Goal: Transaction & Acquisition: Purchase product/service

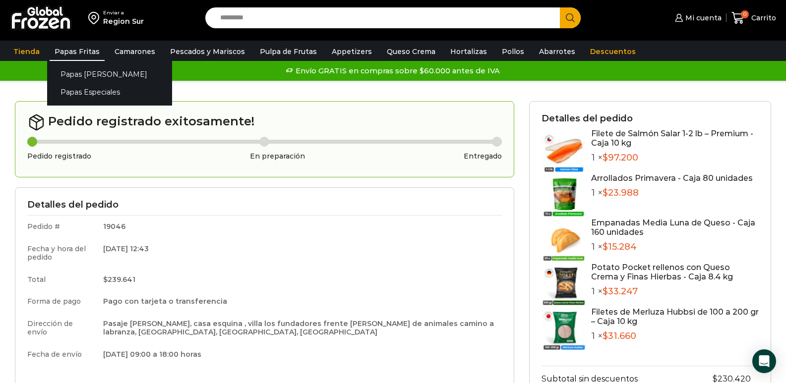
click at [81, 51] on link "Papas Fritas" at bounding box center [77, 51] width 55 height 19
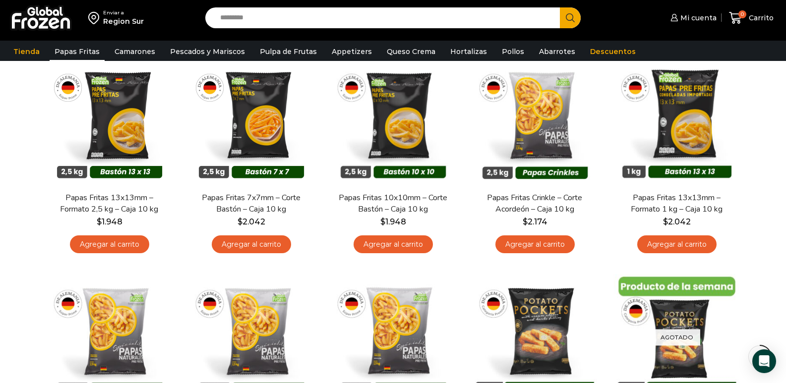
scroll to position [93, 0]
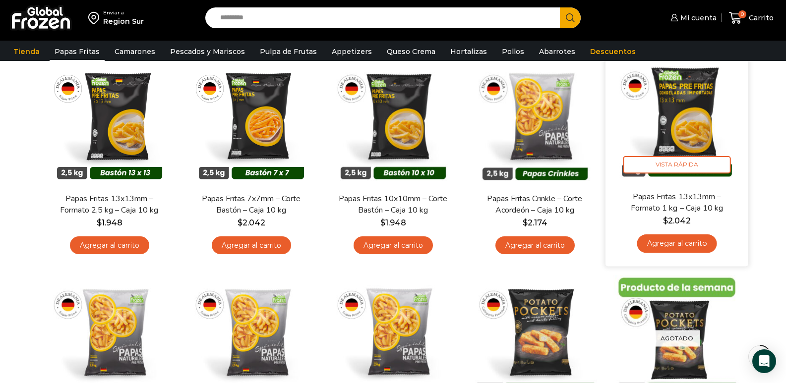
click at [687, 244] on link "Agregar al carrito" at bounding box center [677, 244] width 80 height 18
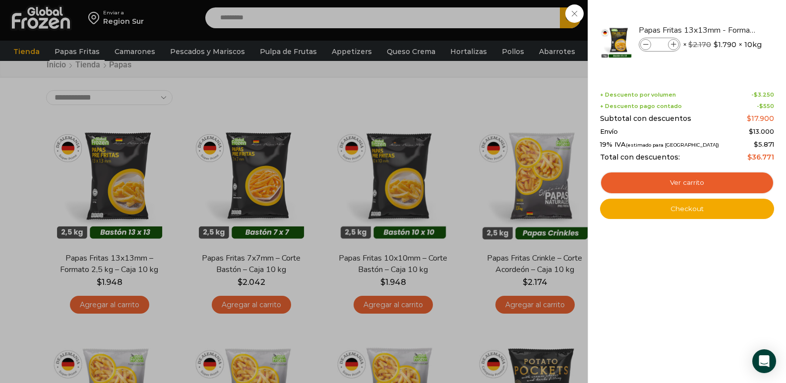
scroll to position [0, 0]
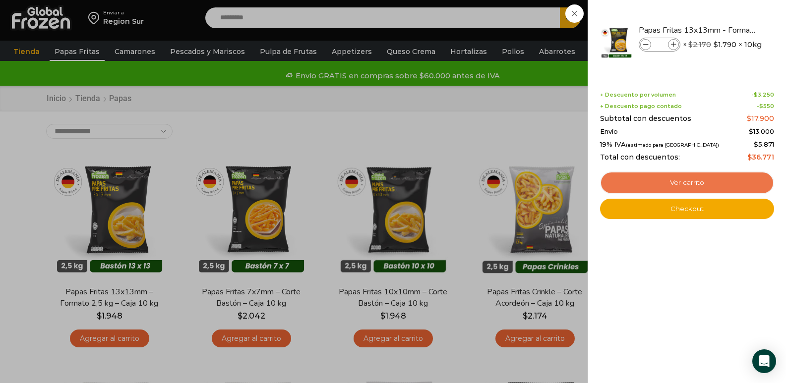
click at [695, 183] on link "Ver carrito" at bounding box center [687, 183] width 174 height 23
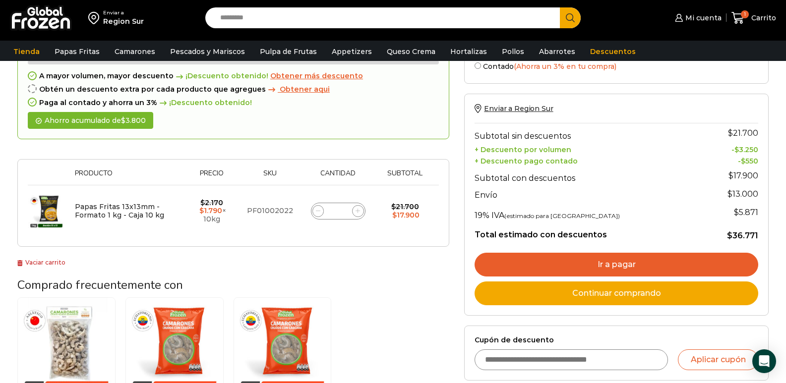
scroll to position [68, 0]
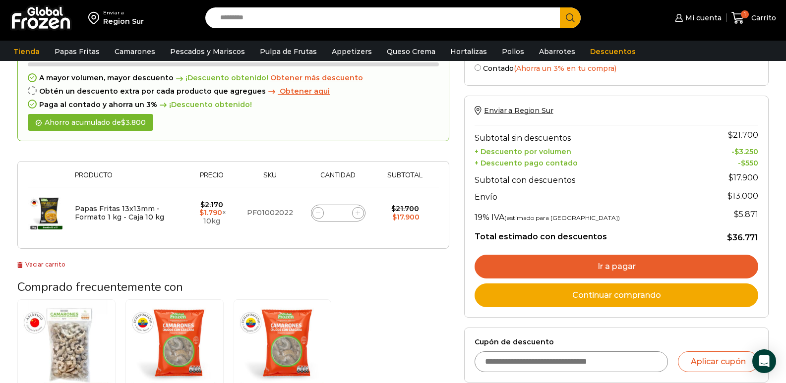
click at [320, 213] on icon at bounding box center [318, 213] width 4 height 4
type input "*"
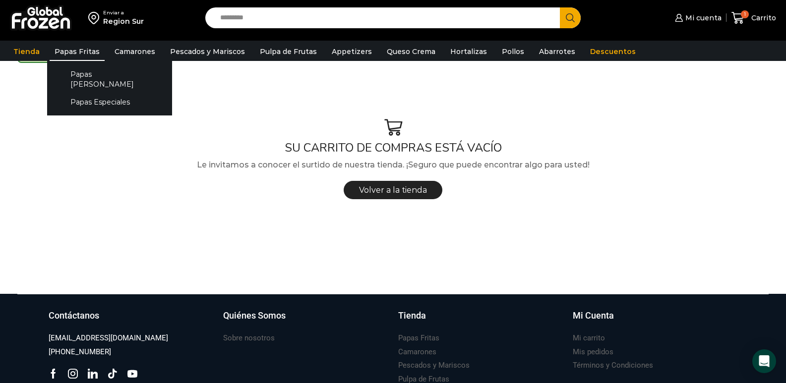
click at [68, 56] on link "Papas Fritas" at bounding box center [77, 51] width 55 height 19
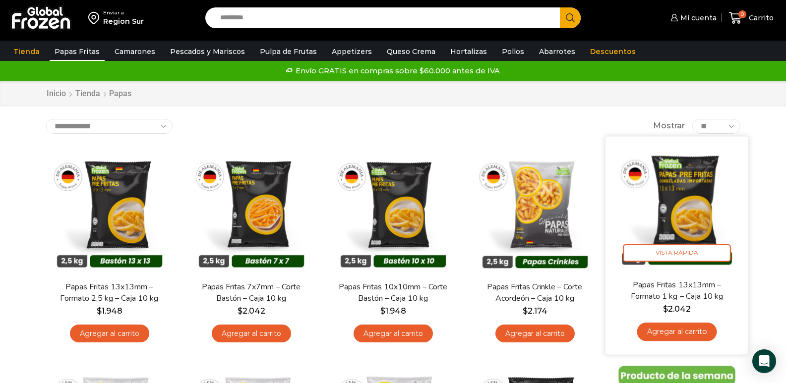
click at [688, 333] on link "Agregar al carrito" at bounding box center [677, 332] width 80 height 18
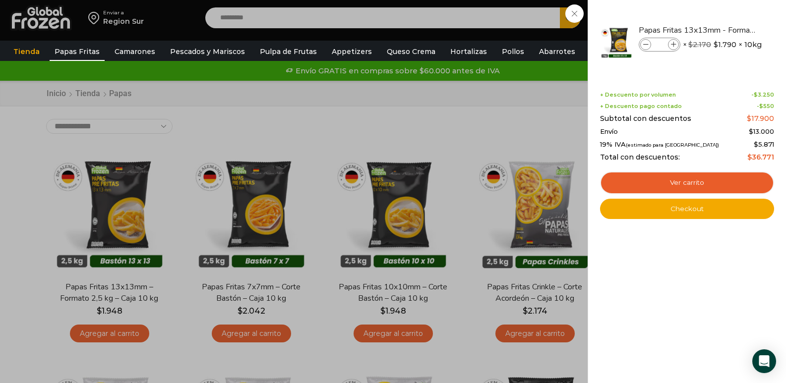
click at [727, 30] on div "1 Carrito 1 1 Shopping Cart * $" at bounding box center [752, 17] width 50 height 23
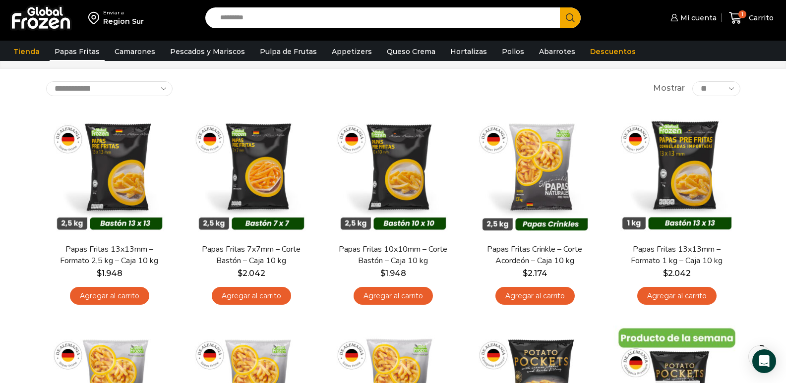
scroll to position [72, 0]
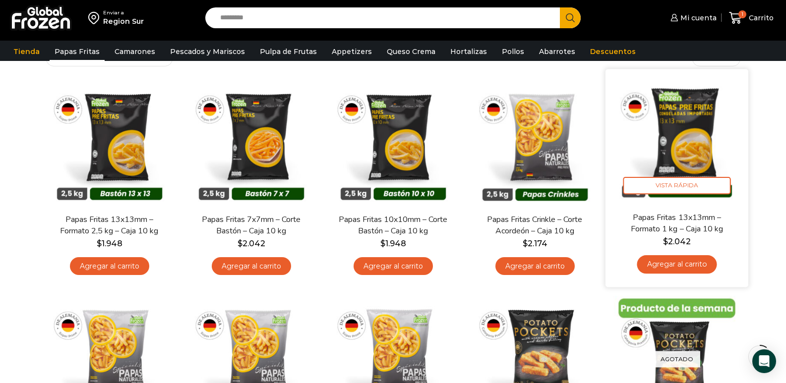
click at [669, 263] on link "Agregar al carrito" at bounding box center [677, 264] width 80 height 18
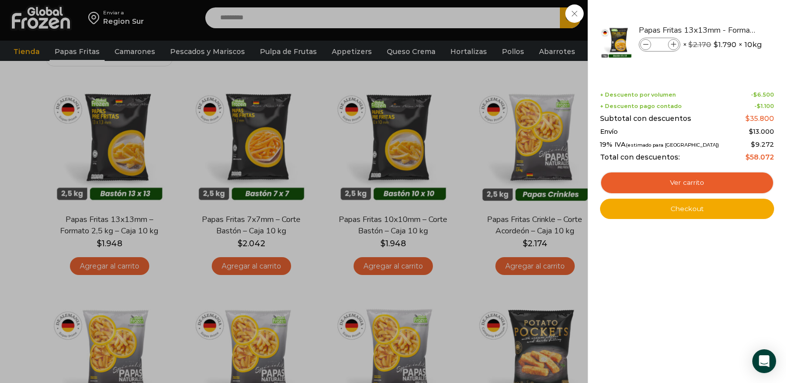
click at [727, 30] on div "2 Carrito 2 2 Shopping Cart *" at bounding box center [752, 17] width 50 height 23
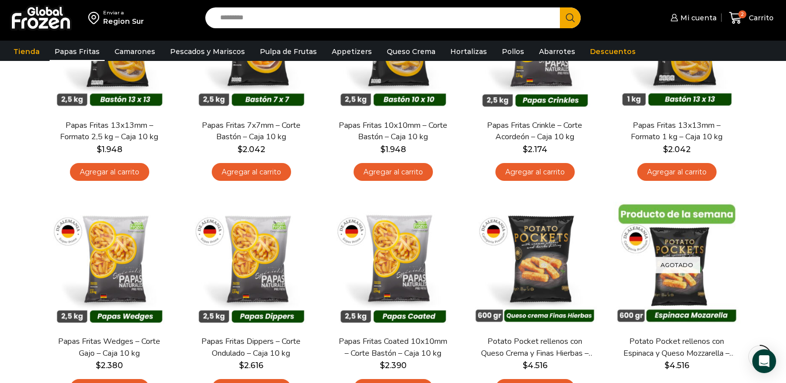
scroll to position [158, 0]
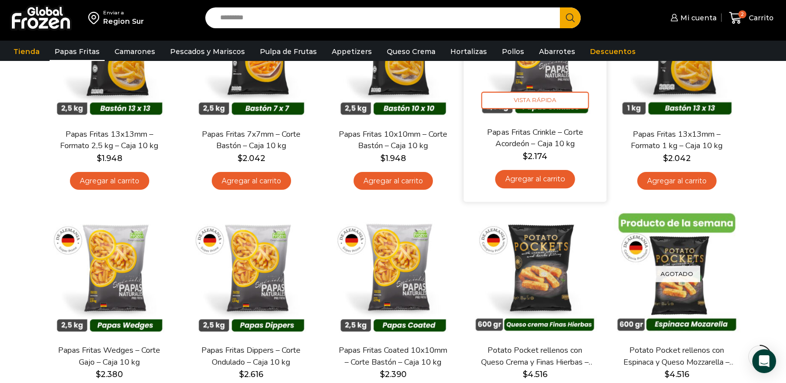
click at [552, 183] on link "Agregar al carrito" at bounding box center [535, 179] width 80 height 18
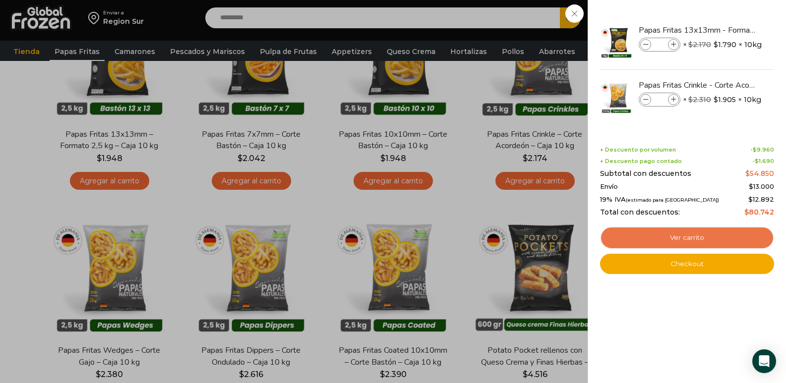
click at [701, 237] on link "Ver carrito" at bounding box center [687, 238] width 174 height 23
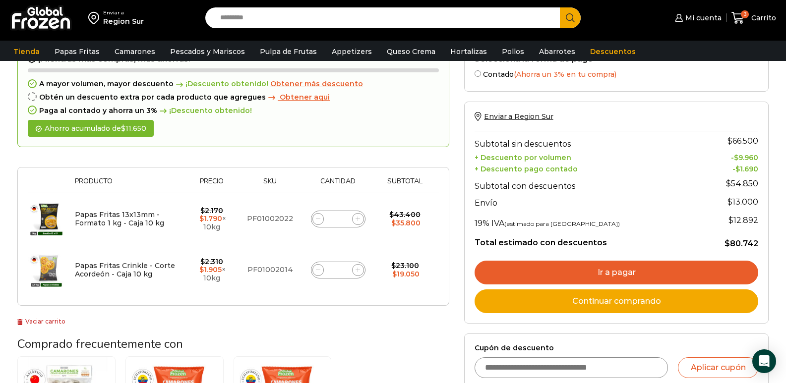
scroll to position [54, 0]
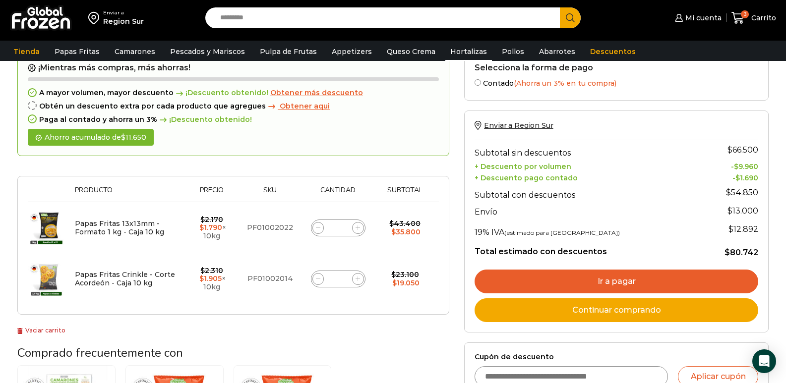
click at [456, 51] on link "Hortalizas" at bounding box center [468, 51] width 47 height 19
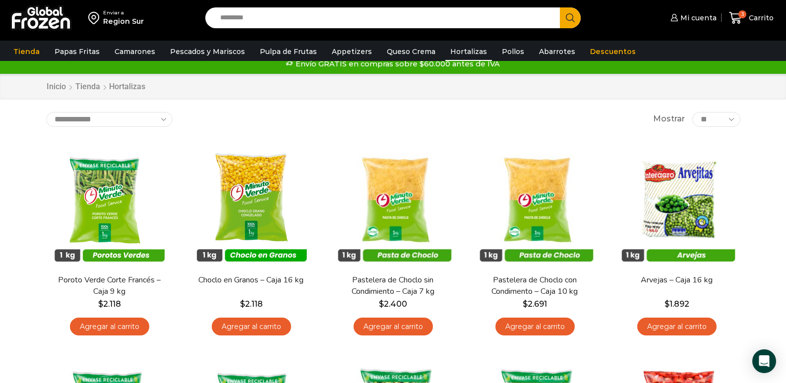
scroll to position [9, 0]
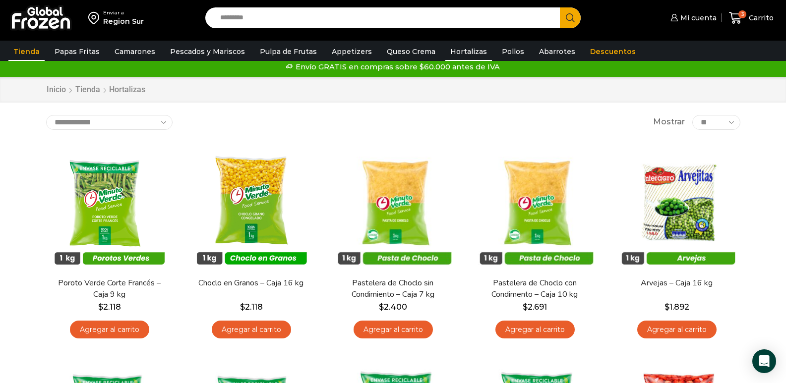
click at [31, 50] on link "Tienda" at bounding box center [26, 51] width 36 height 19
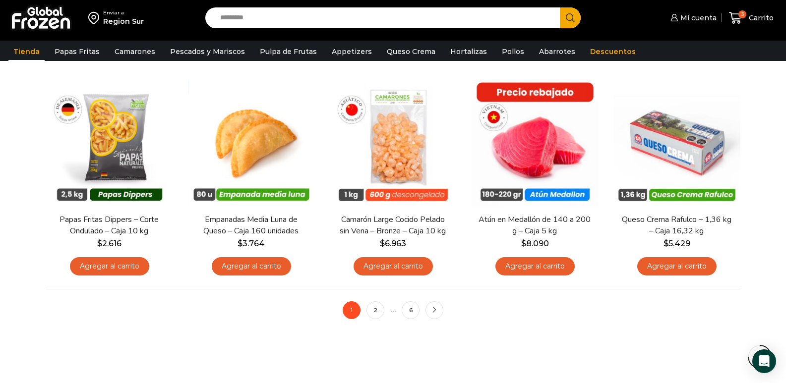
scroll to position [724, 0]
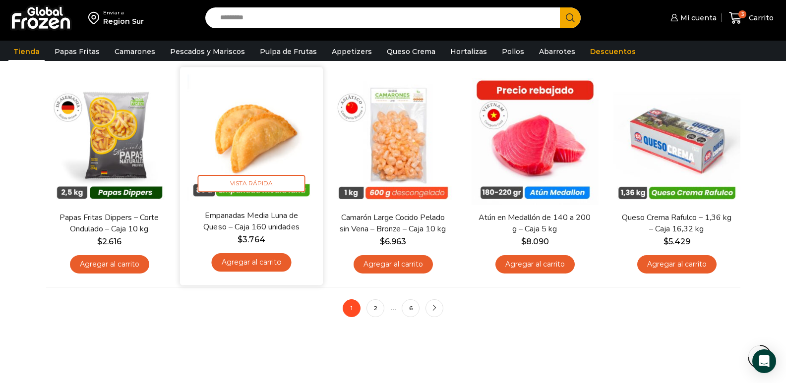
click at [238, 261] on link "Agregar al carrito" at bounding box center [251, 262] width 80 height 18
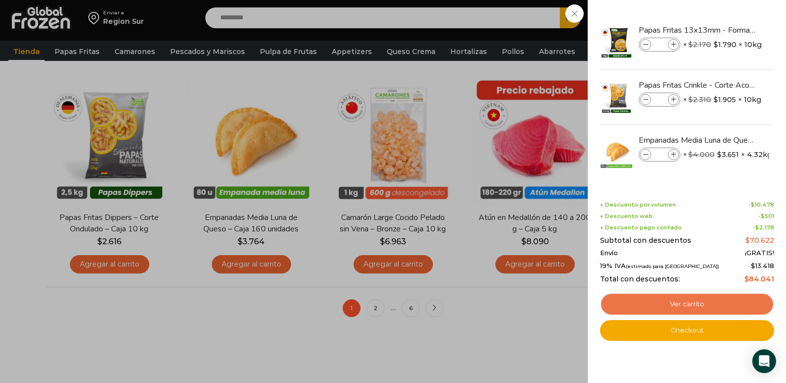
click at [671, 302] on link "Ver carrito" at bounding box center [687, 304] width 174 height 23
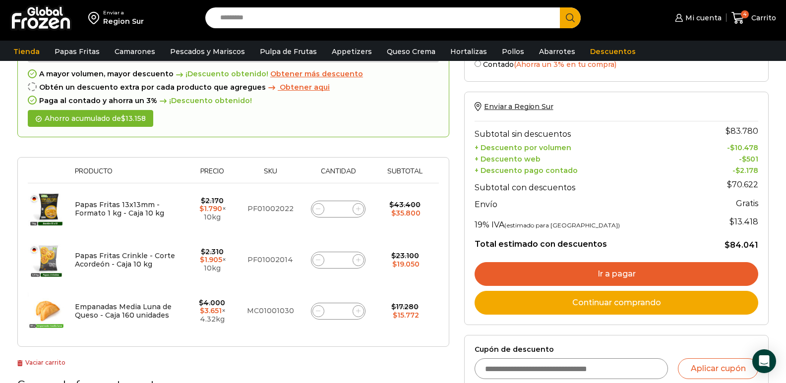
scroll to position [73, 0]
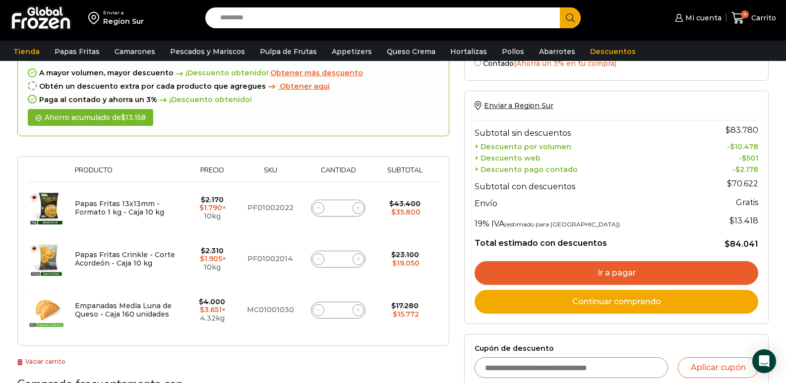
drag, startPoint x: 0, startPoint y: 0, endPoint x: 793, endPoint y: 122, distance: 801.8
click at [786, 122] on html "WordPress WooCommerce Themes Enviar a Region Sur Search input Search Mi cuenta" at bounding box center [393, 371] width 786 height 889
click at [356, 209] on icon at bounding box center [358, 208] width 4 height 4
type input "*"
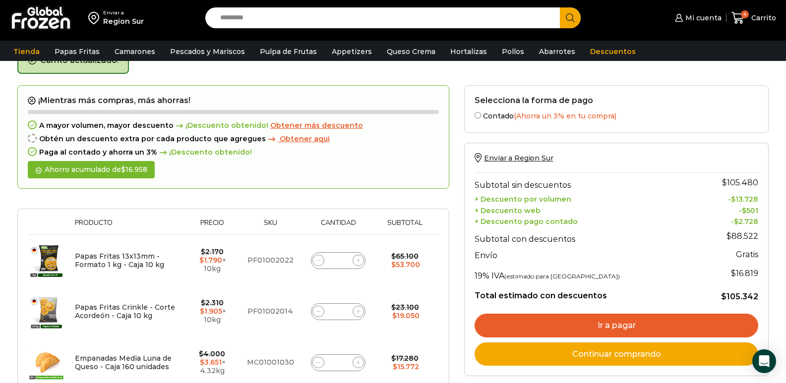
scroll to position [56, 0]
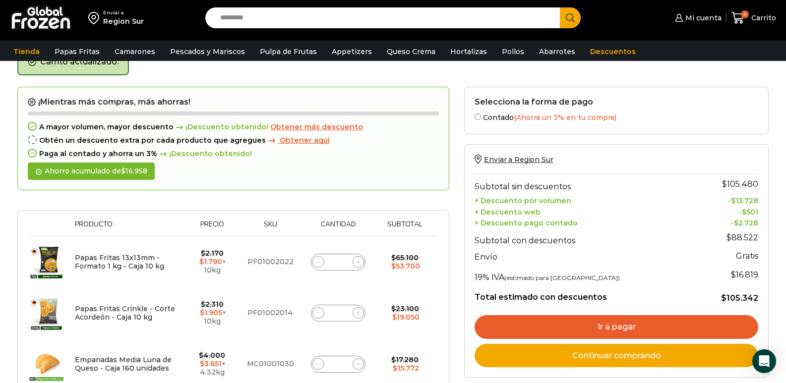
drag, startPoint x: 338, startPoint y: 266, endPoint x: 343, endPoint y: 264, distance: 5.5
click at [343, 264] on input "*" at bounding box center [338, 262] width 14 height 14
type input "**"
click at [356, 282] on td "Papas Fritas 13x13mm - Formato 1 kg - Caja 10 kg cantidad **" at bounding box center [338, 263] width 75 height 52
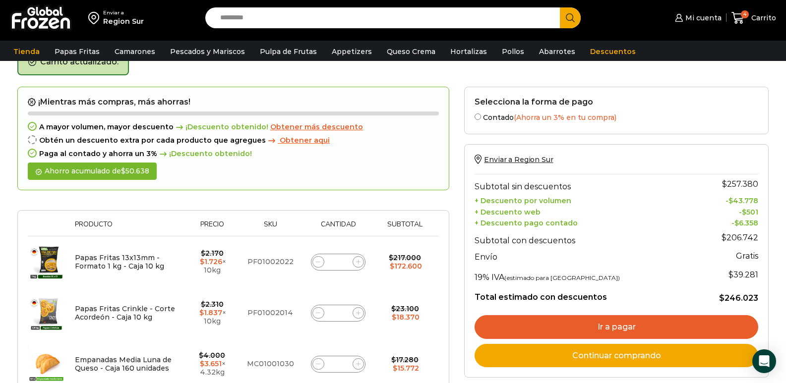
click at [344, 263] on input "**" at bounding box center [338, 262] width 14 height 14
type input "*"
type input "**"
click at [342, 263] on input "*" at bounding box center [338, 262] width 14 height 14
type input "**"
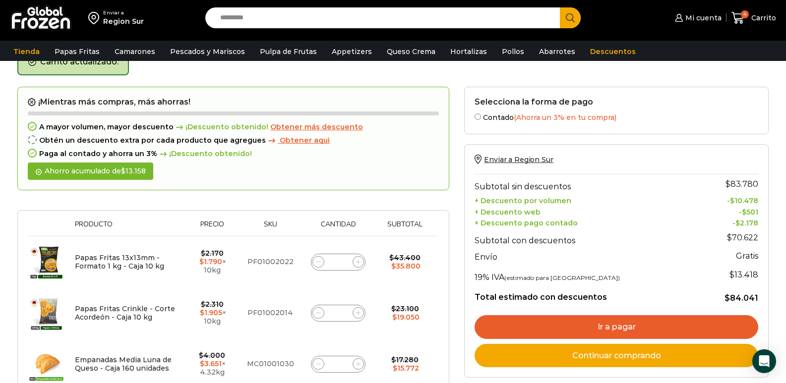
click at [350, 284] on td "Papas Fritas 13x13mm - Formato 1 kg - Caja 10 kg cantidad **" at bounding box center [338, 263] width 75 height 52
